Goal: Navigation & Orientation: Find specific page/section

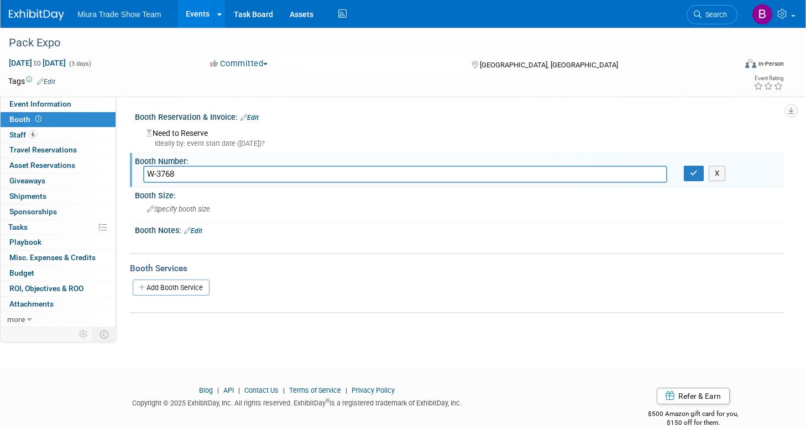
click at [136, 18] on span "Miura Trade Show Team" at bounding box center [118, 14] width 83 height 9
click at [194, 22] on link "Events" at bounding box center [197, 14] width 40 height 28
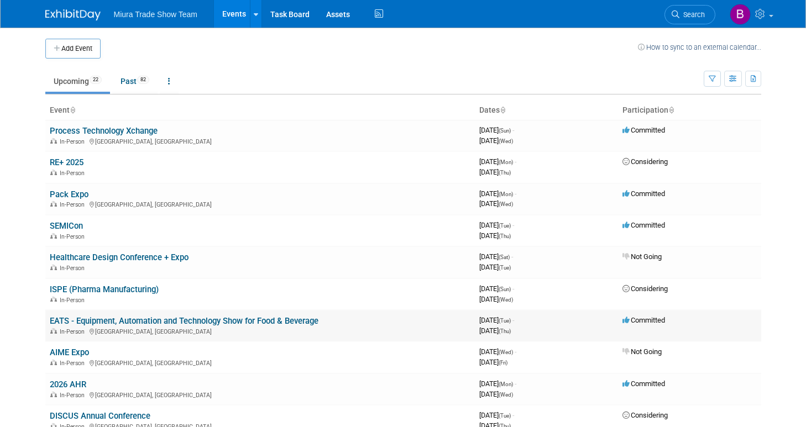
click at [64, 322] on link "EATS - Equipment, Automation and Technology Show for Food & Beverage" at bounding box center [184, 321] width 269 height 10
